Goal: Task Accomplishment & Management: Manage account settings

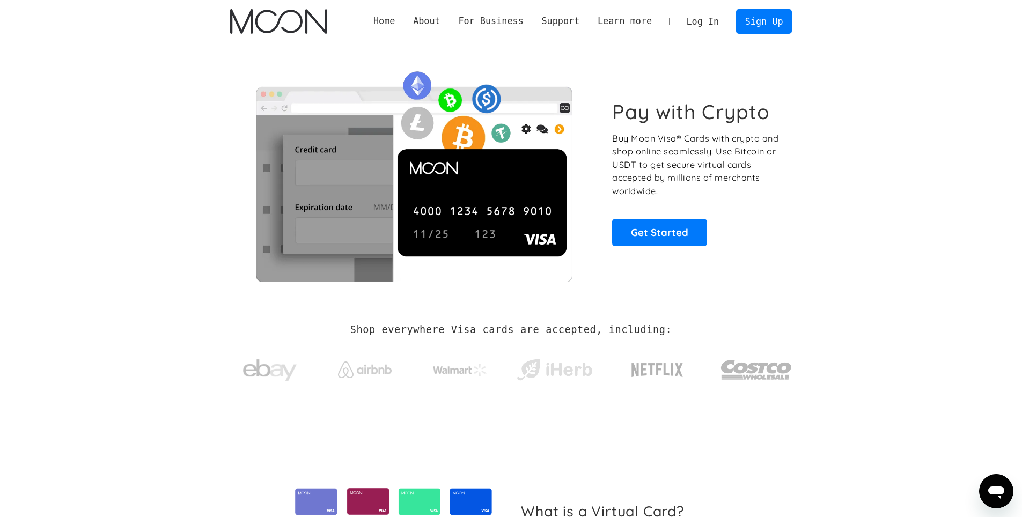
click at [716, 24] on link "Log In" at bounding box center [702, 22] width 50 height 24
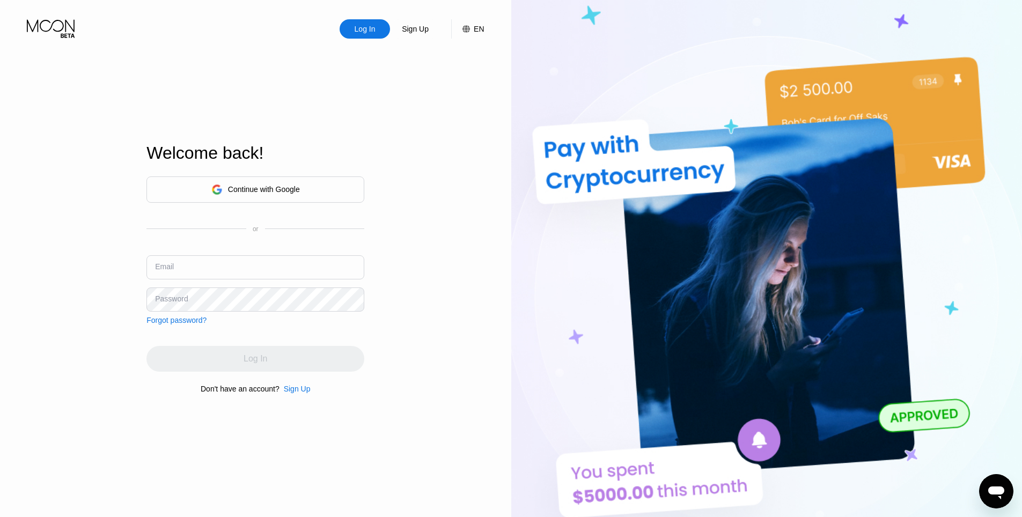
click at [252, 270] on input "text" at bounding box center [255, 267] width 218 height 24
paste input "[EMAIL_ADDRESS][DOMAIN_NAME]"
type input "[EMAIL_ADDRESS][DOMAIN_NAME]"
click at [176, 299] on div "Password" at bounding box center [171, 298] width 33 height 9
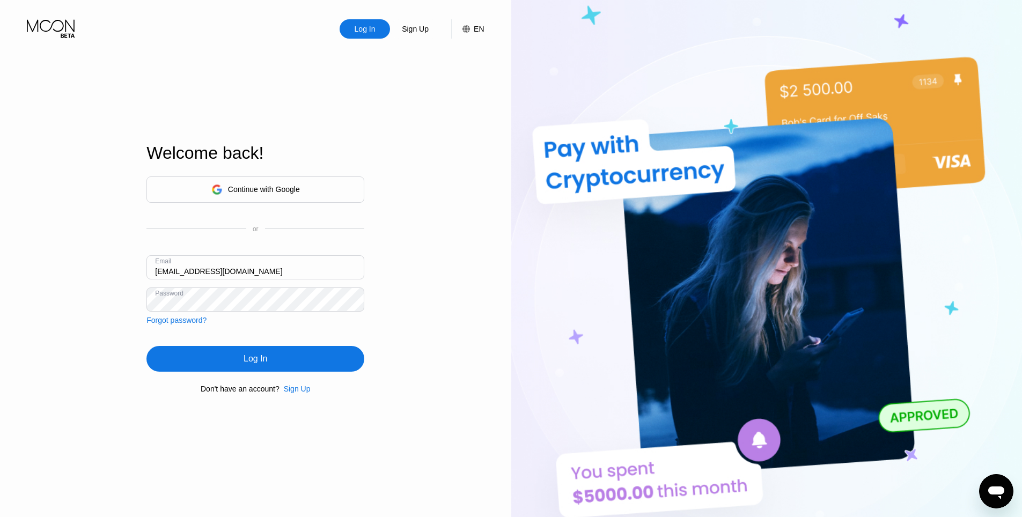
click at [231, 358] on div "Log In" at bounding box center [255, 359] width 218 height 26
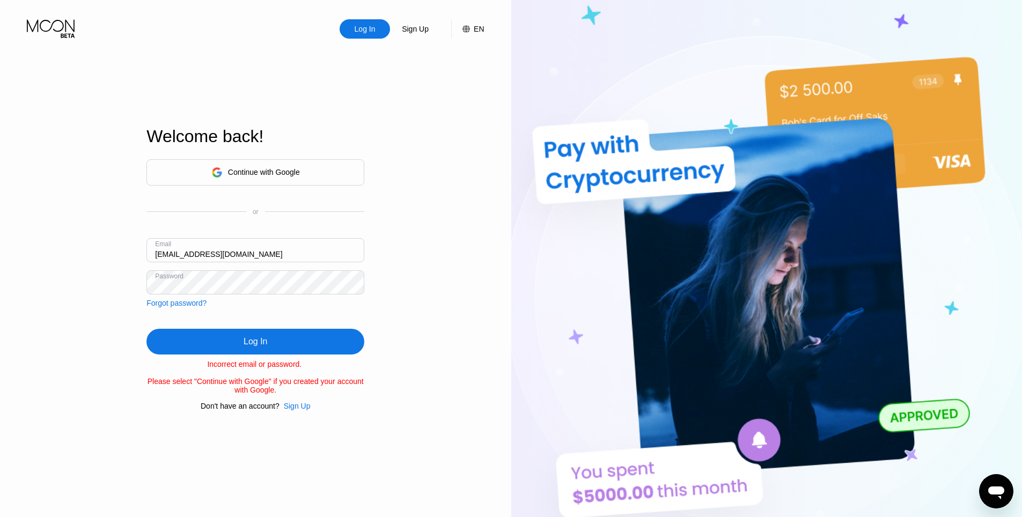
click at [185, 305] on div "Forgot password?" at bounding box center [176, 303] width 60 height 9
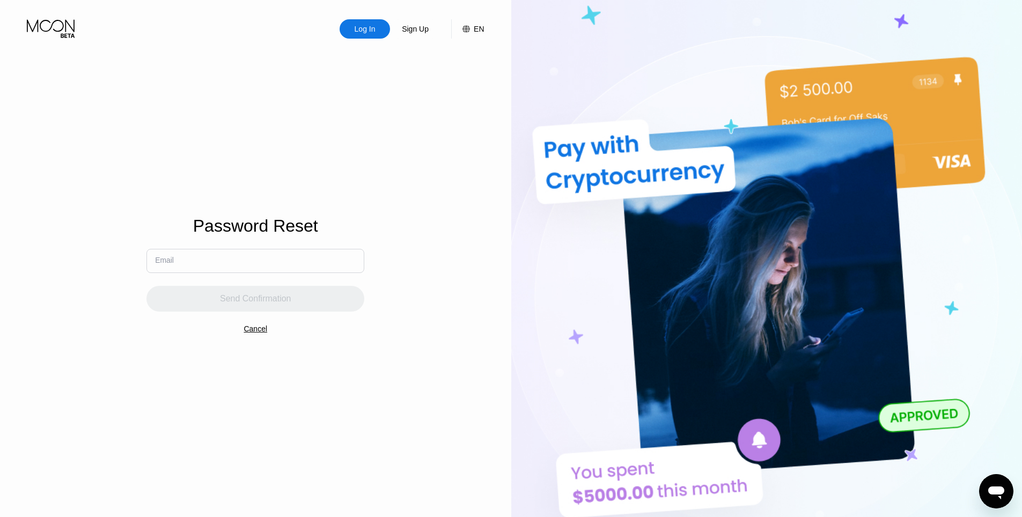
click at [215, 263] on input "text" at bounding box center [255, 261] width 218 height 24
paste input "[EMAIL_ADDRESS][DOMAIN_NAME]"
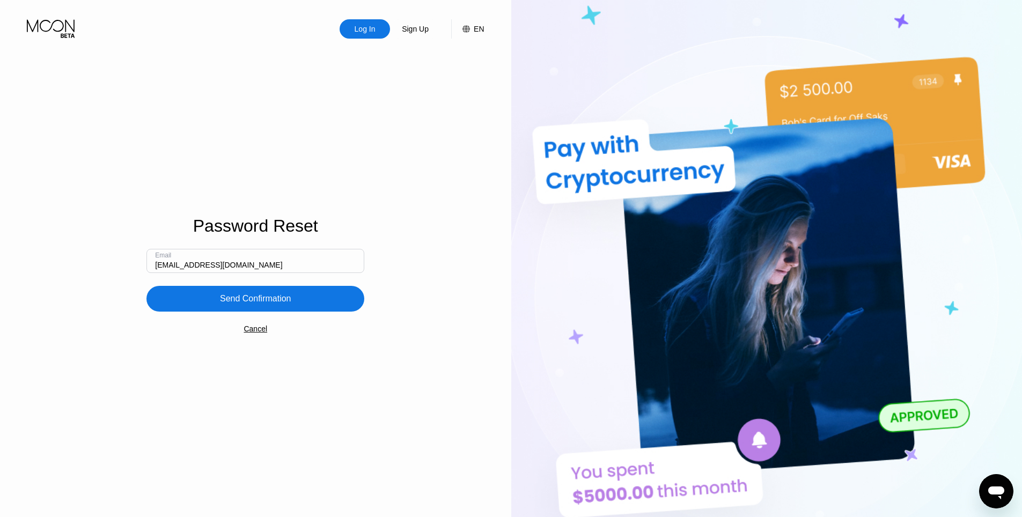
type input "[EMAIL_ADDRESS][DOMAIN_NAME]"
click at [182, 307] on div "Send Confirmation" at bounding box center [255, 299] width 218 height 26
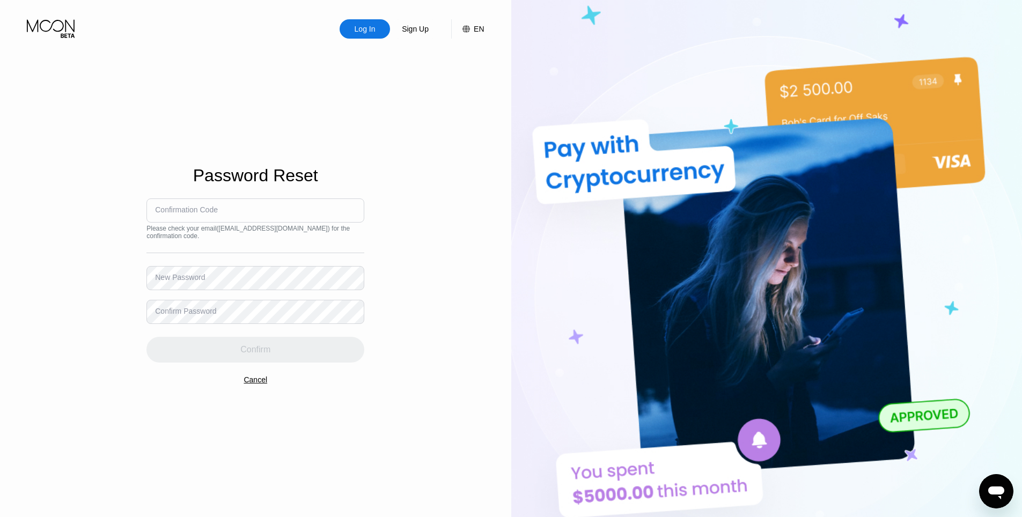
click at [188, 210] on div "Confirmation Code" at bounding box center [186, 209] width 63 height 9
click at [257, 217] on input at bounding box center [255, 210] width 218 height 24
paste input "339586"
type input "339586"
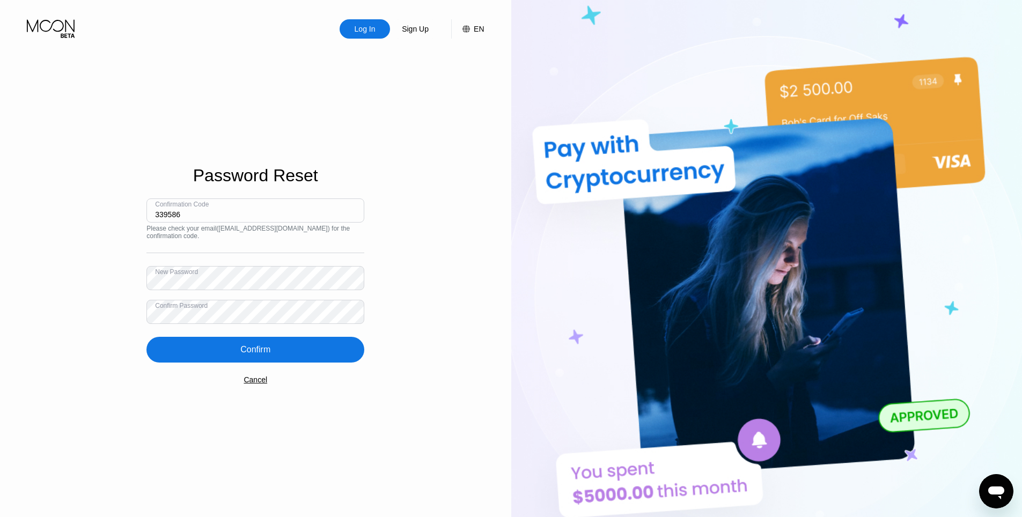
click at [253, 340] on div "Confirm" at bounding box center [255, 350] width 218 height 26
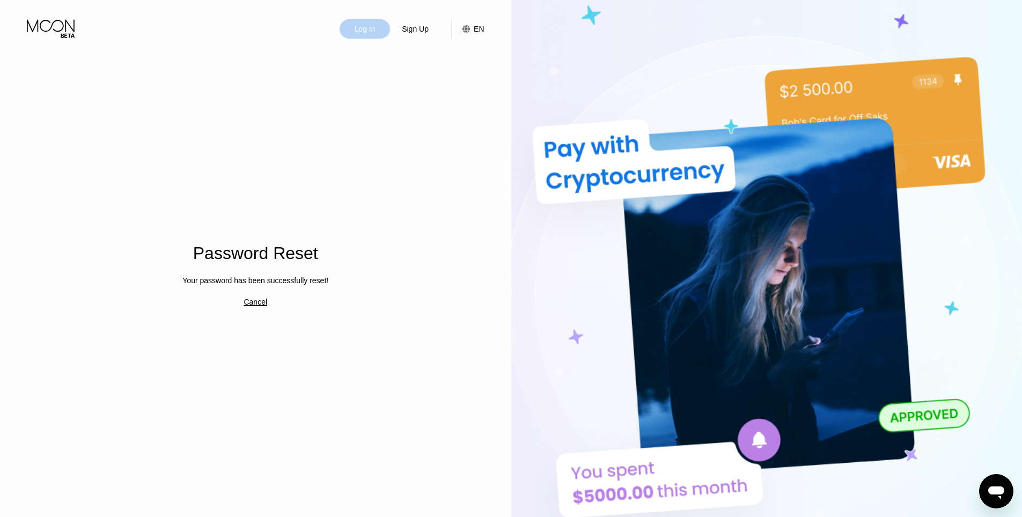
click at [374, 30] on div "Log In" at bounding box center [364, 29] width 23 height 11
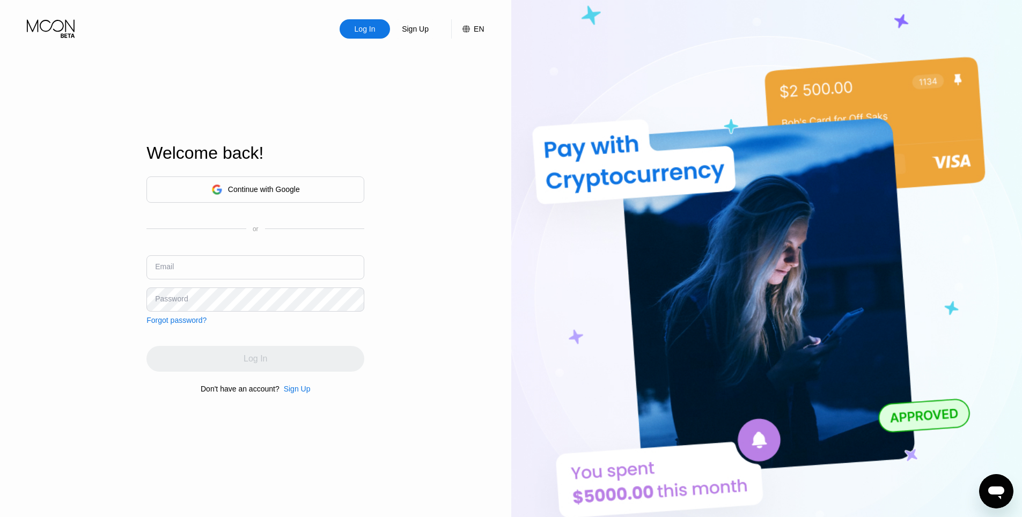
click at [237, 254] on div "Continue with Google or Email Password Forgot password?" at bounding box center [255, 250] width 218 height 148
click at [237, 262] on input "text" at bounding box center [255, 267] width 218 height 24
paste input "339586"
paste input "[EMAIL_ADDRESS][DOMAIN_NAME]"
type input "[EMAIL_ADDRESS][DOMAIN_NAME]"
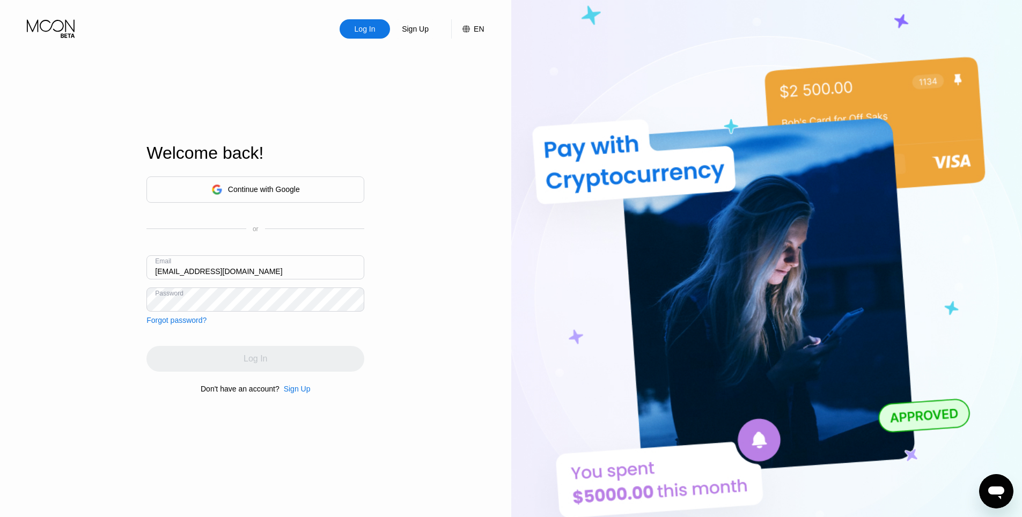
drag, startPoint x: 305, startPoint y: 265, endPoint x: 88, endPoint y: 283, distance: 217.4
click at [88, 283] on div "Log In Sign Up EN Language English Save Welcome back! Continue with Google or E…" at bounding box center [255, 284] width 511 height 569
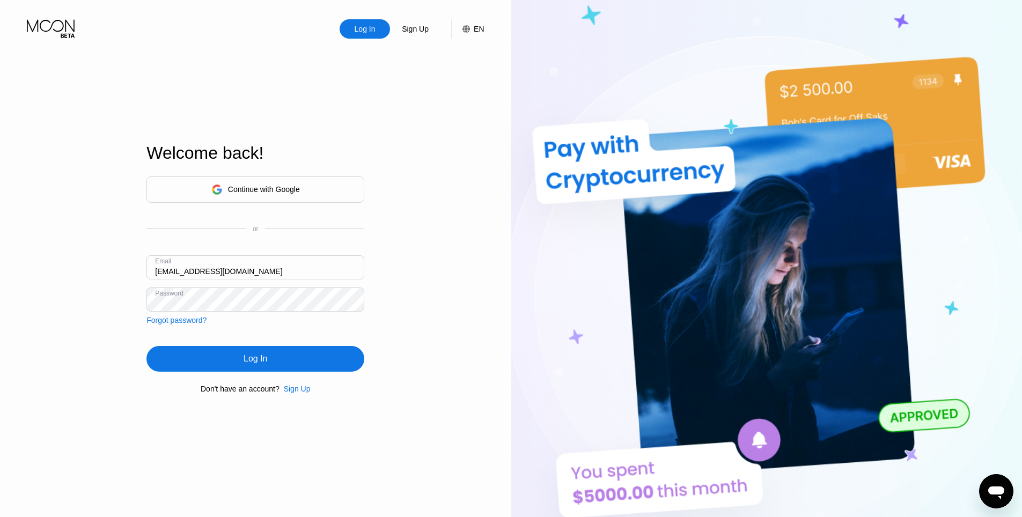
click at [244, 353] on div "Log In" at bounding box center [255, 359] width 218 height 26
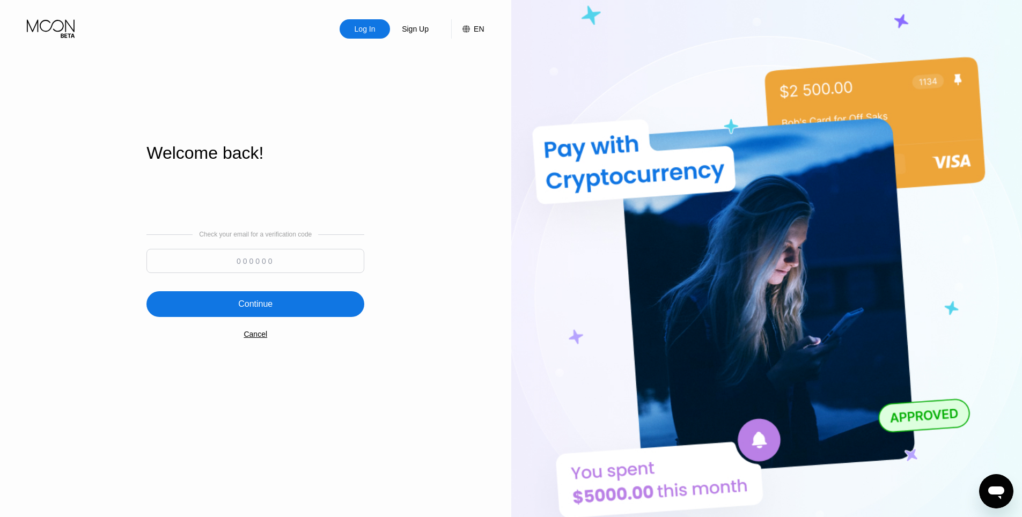
click at [277, 265] on input at bounding box center [255, 261] width 218 height 24
paste input "284707"
type input "284707"
click at [272, 298] on div "Continue" at bounding box center [255, 304] width 218 height 26
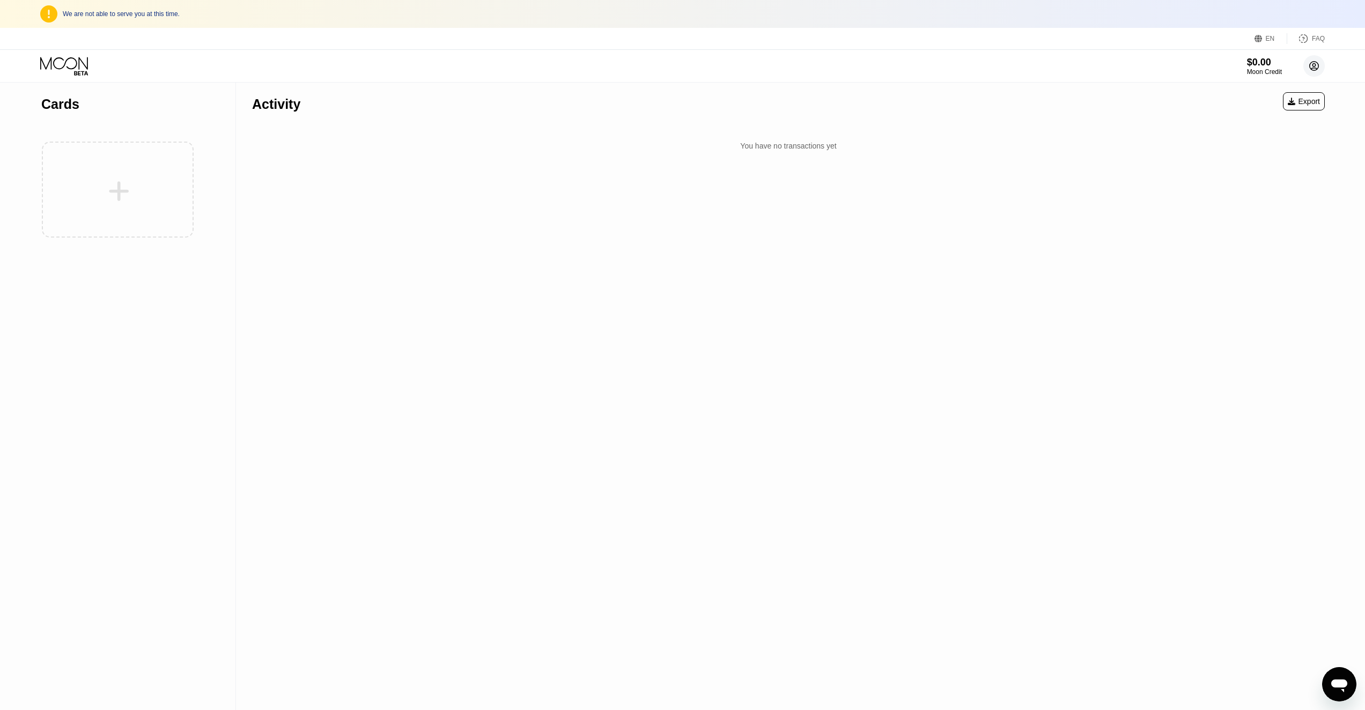
click at [1029, 64] on icon at bounding box center [1314, 66] width 9 height 9
click at [1029, 273] on div "Log out" at bounding box center [1245, 277] width 25 height 9
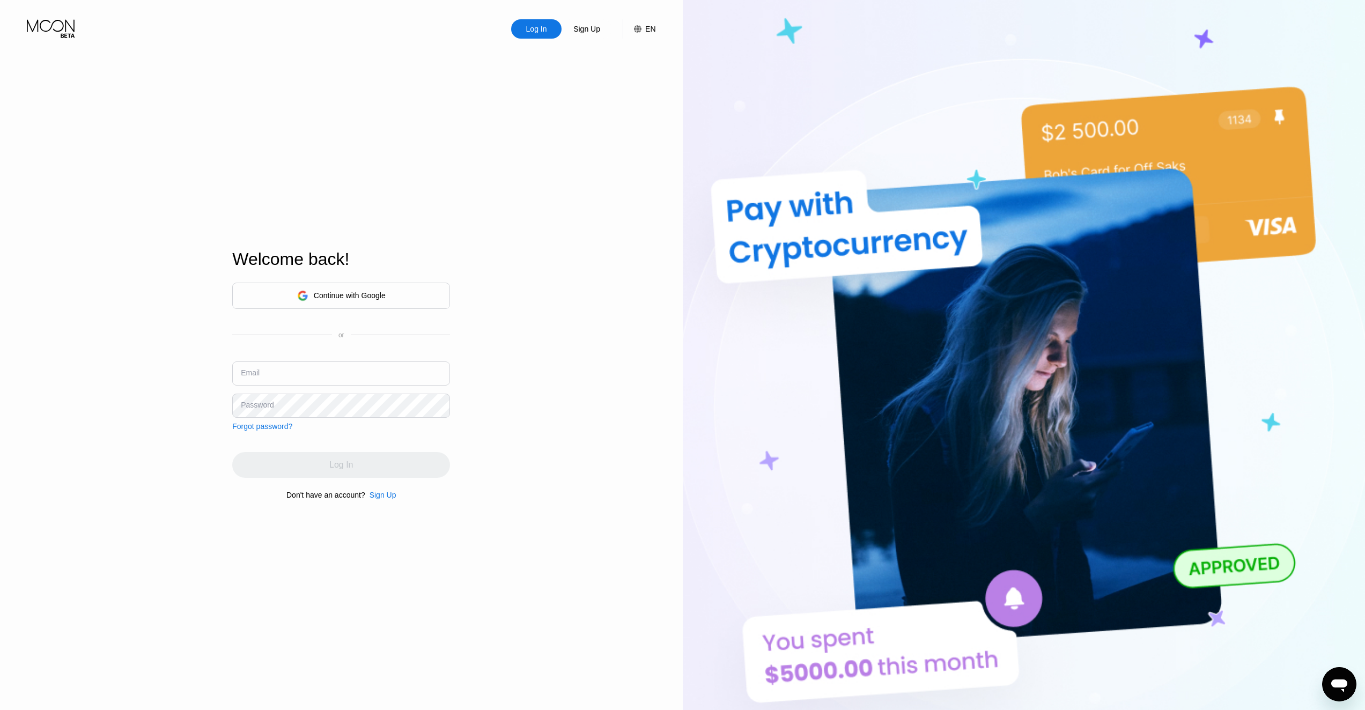
click at [287, 378] on input "text" at bounding box center [341, 374] width 218 height 24
paste input "cu4.wz1-8l0nbd@pro100pochta.com"
type input "cu4.wz1-8l0nbd@pro100pochta.com"
click at [315, 464] on div "Log In" at bounding box center [341, 465] width 218 height 26
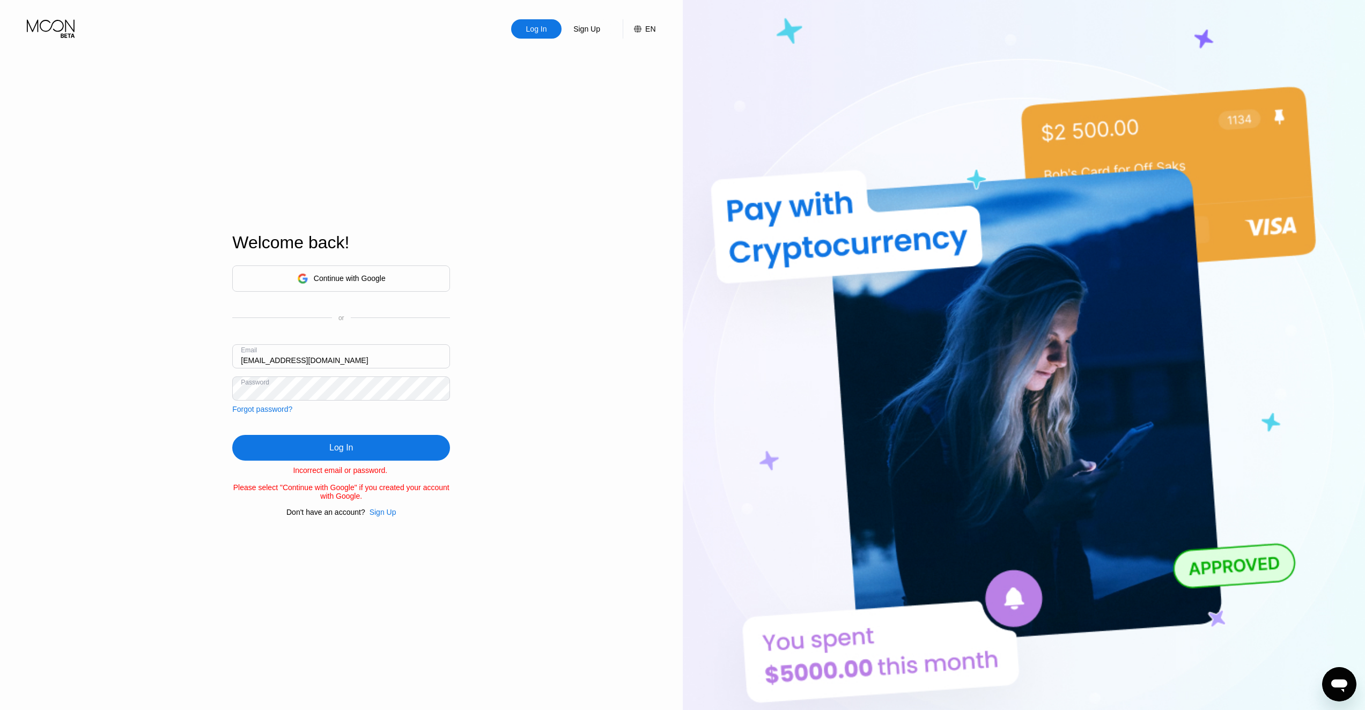
click at [256, 408] on div "Forgot password?" at bounding box center [262, 409] width 60 height 9
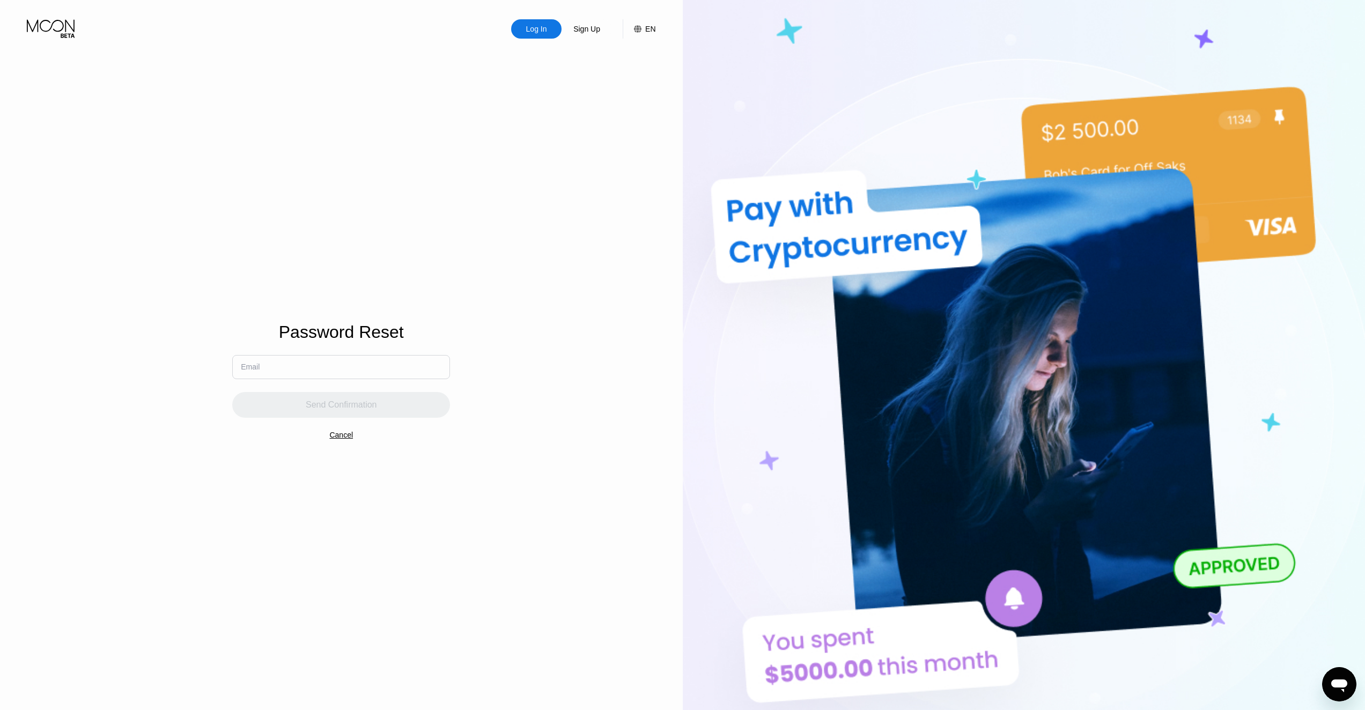
click at [411, 368] on input "text" at bounding box center [341, 367] width 218 height 24
paste input "745328"
type input "745328"
click at [345, 407] on div "Send Confirmation" at bounding box center [341, 398] width 218 height 39
click at [490, 496] on div "Log In Sign Up EN Language Select an item Save Password Reset Email 745328 Send…" at bounding box center [341, 390] width 683 height 781
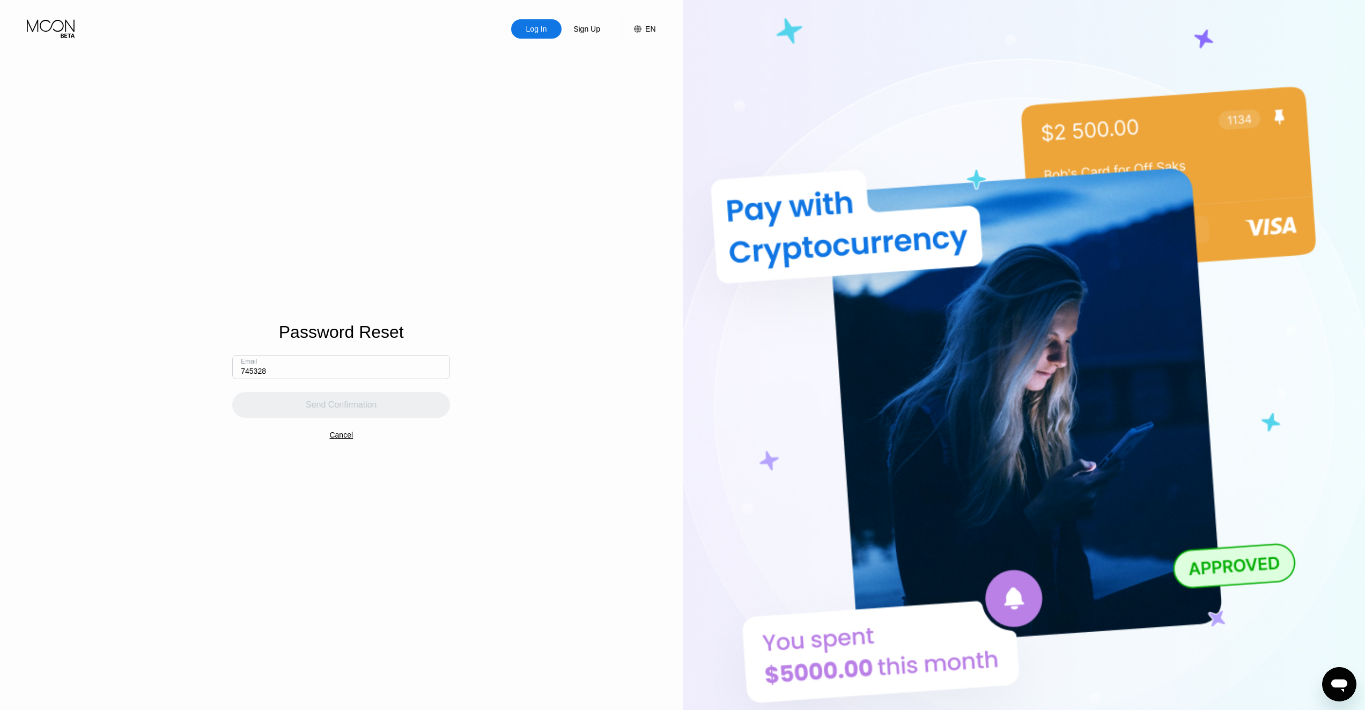
click at [399, 456] on div "Password Reset Email 745328 Send Confirmation Cancel" at bounding box center [341, 374] width 218 height 781
drag, startPoint x: 331, startPoint y: 363, endPoint x: 99, endPoint y: 303, distance: 239.9
click at [99, 303] on div "Log In Sign Up EN Language Select an item Save Password Reset Email 745328 Send…" at bounding box center [341, 390] width 683 height 781
